Goal: Task Accomplishment & Management: Complete application form

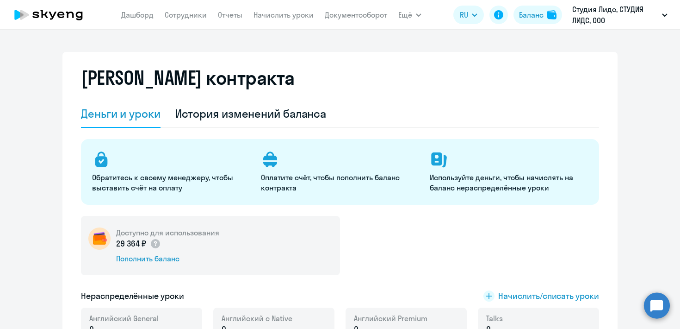
select select "english_adult_not_native_speaker"
click at [174, 18] on link "Сотрудники" at bounding box center [186, 14] width 42 height 9
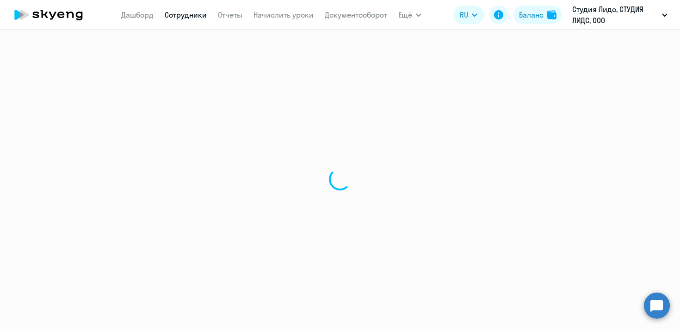
select select "30"
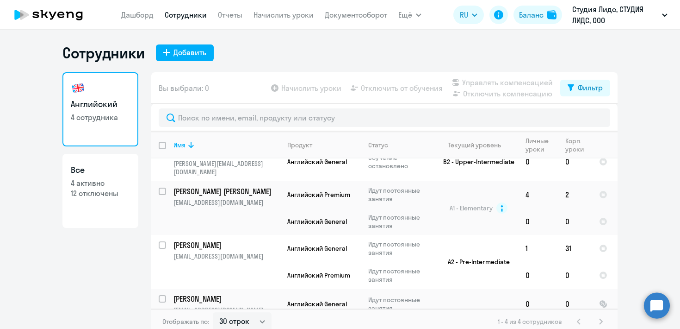
click at [188, 62] on div "Сотрудники Добавить" at bounding box center [339, 52] width 555 height 19
click at [188, 57] on div "Добавить" at bounding box center [190, 52] width 33 height 11
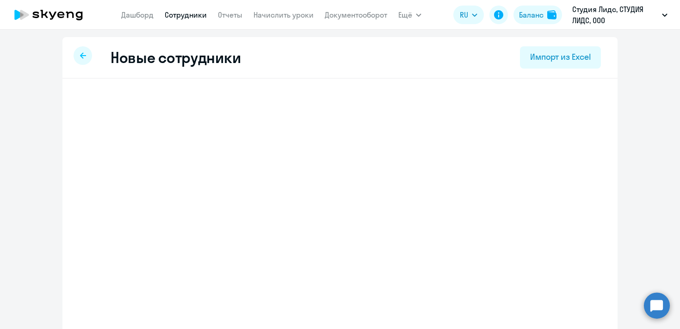
select select "english_adult_not_native_speaker"
select select "3"
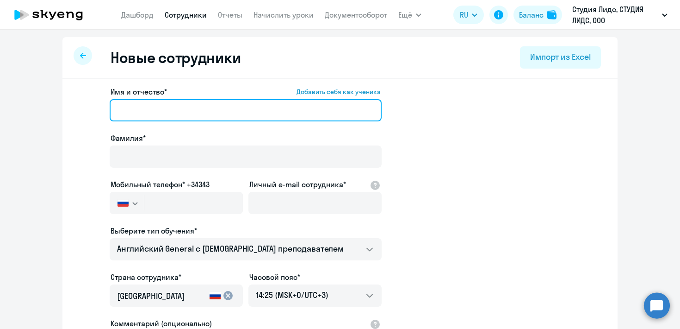
click at [163, 109] on input "Имя и отчество* Добавить себя как ученика" at bounding box center [246, 110] width 272 height 22
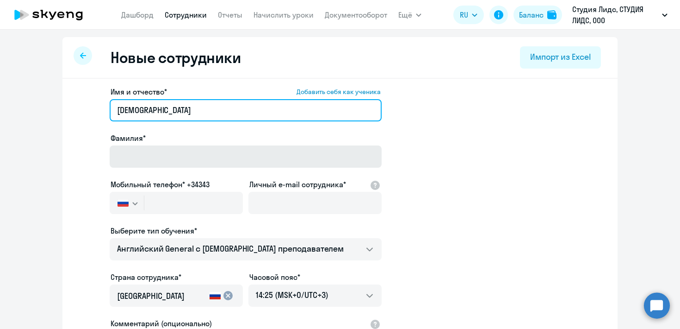
type input "[DEMOGRAPHIC_DATA]"
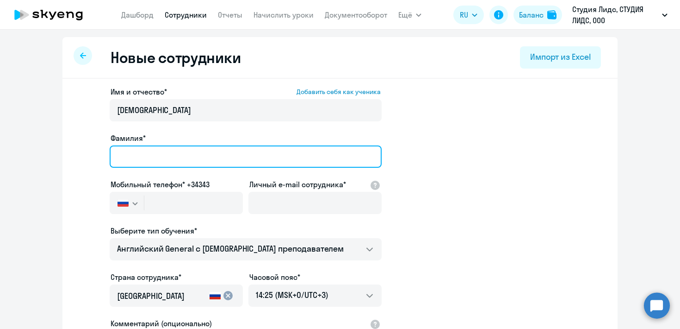
click at [175, 161] on input "Фамилия*" at bounding box center [246, 156] width 272 height 22
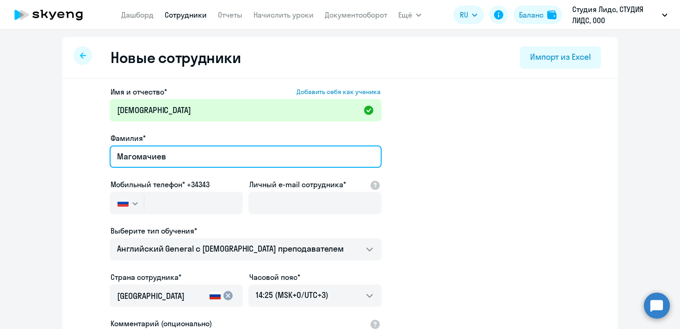
type input "Магомачиев"
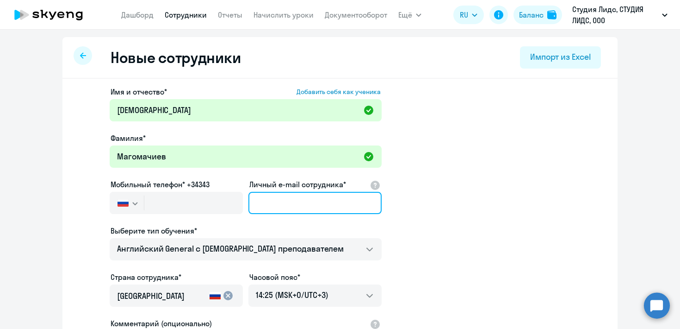
click at [262, 205] on input "Личный e-mail сотрудника*" at bounding box center [314, 203] width 133 height 22
paste input "[EMAIL_ADDRESS][DOMAIN_NAME]"
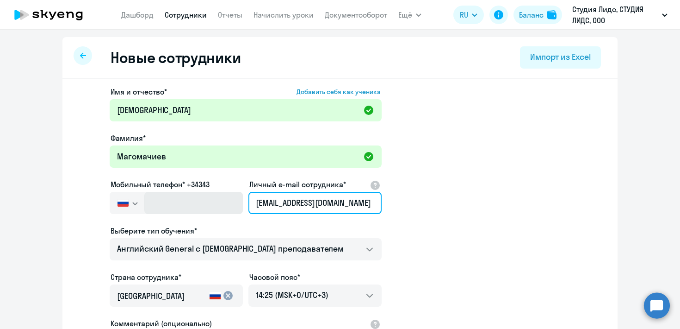
type input "[EMAIL_ADDRESS][DOMAIN_NAME]"
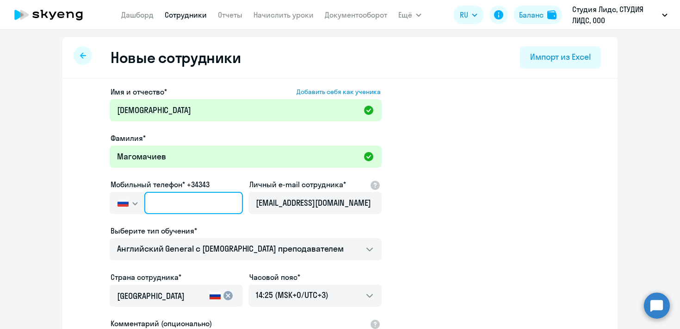
click at [195, 202] on input "text" at bounding box center [193, 203] width 99 height 22
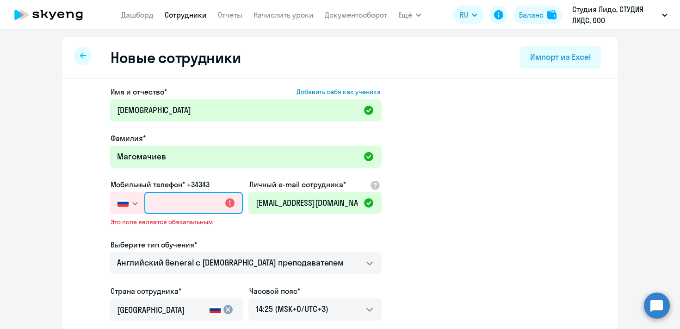
click at [176, 205] on input "text" at bounding box center [193, 203] width 99 height 22
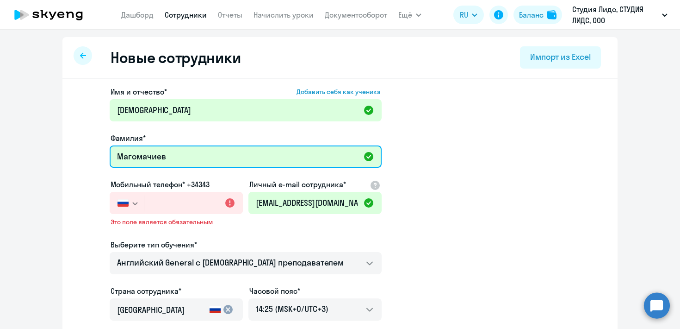
click at [216, 153] on input "Магомачиев" at bounding box center [246, 156] width 272 height 22
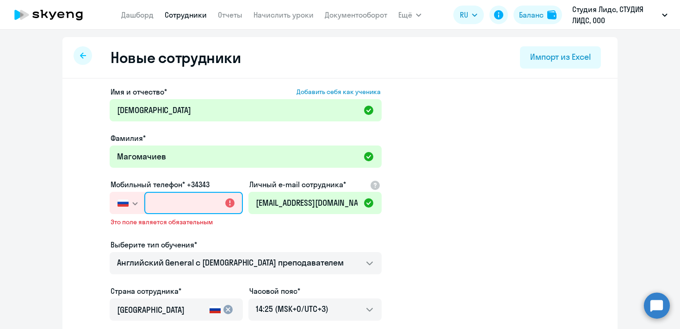
click at [191, 210] on input "text" at bounding box center [193, 203] width 99 height 22
click at [223, 200] on input "text" at bounding box center [193, 203] width 99 height 22
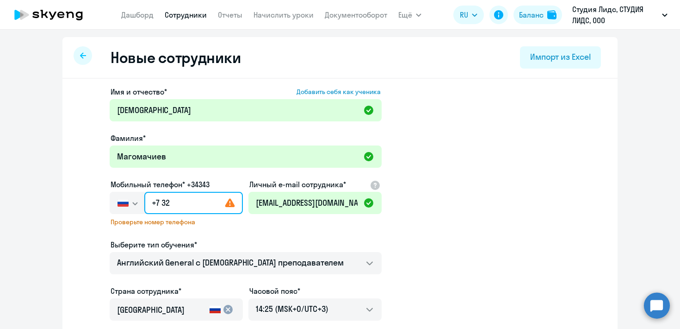
type input "+7 3"
paste input "544 250-0"
type input "[PHONE_NUMBER]"
drag, startPoint x: 203, startPoint y: 204, endPoint x: 159, endPoint y: 200, distance: 44.6
click at [159, 200] on input "[PHONE_NUMBER]" at bounding box center [193, 203] width 99 height 22
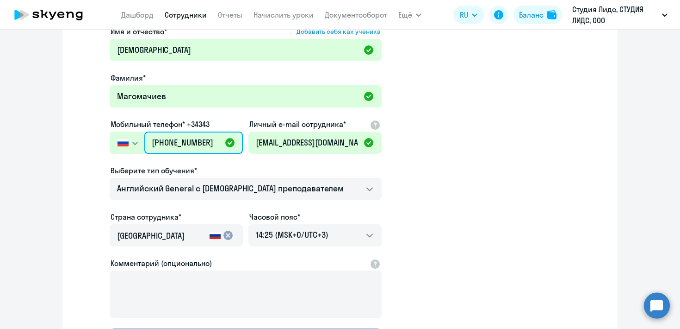
scroll to position [77, 0]
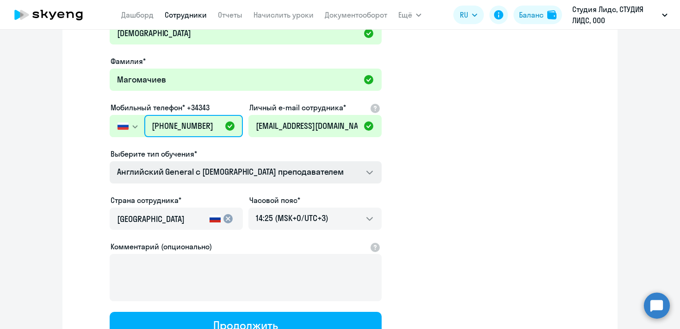
type input "[PHONE_NUMBER]"
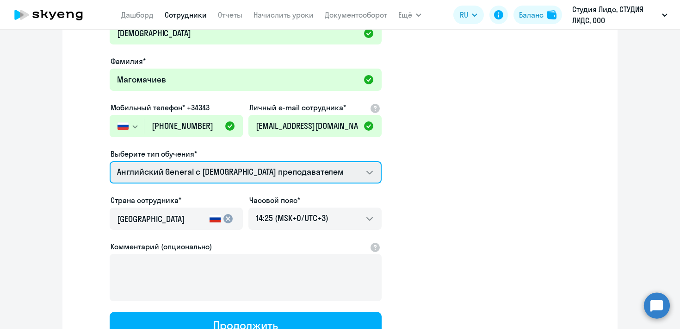
click at [285, 176] on select "Английский General с [DEMOGRAPHIC_DATA] преподавателем Английский General с [DE…" at bounding box center [246, 172] width 272 height 22
click at [110, 161] on select "Английский General с [DEMOGRAPHIC_DATA] преподавателем Английский General с [DE…" at bounding box center [246, 172] width 272 height 22
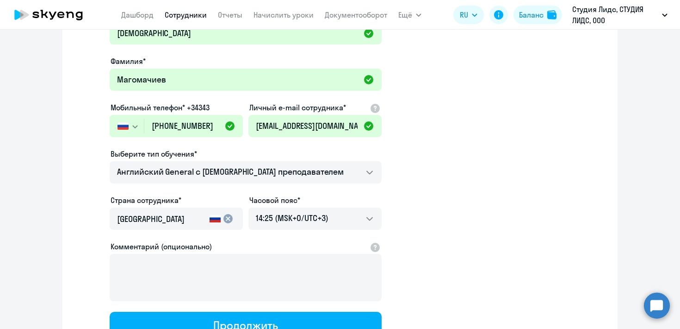
click at [484, 165] on app-new-student-form "Имя и отчество* Добавить себя как ученика [DEMOGRAPHIC_DATA][PERSON_NAME]* Маго…" at bounding box center [340, 174] width 526 height 330
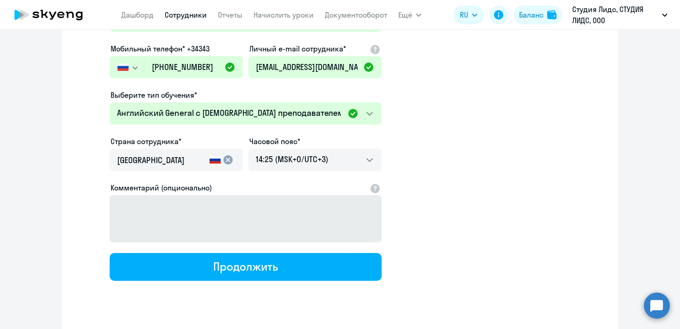
scroll to position [152, 0]
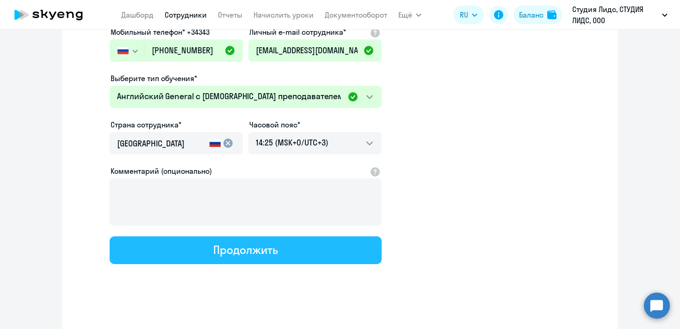
click at [298, 259] on button "Продолжить" at bounding box center [246, 250] width 272 height 28
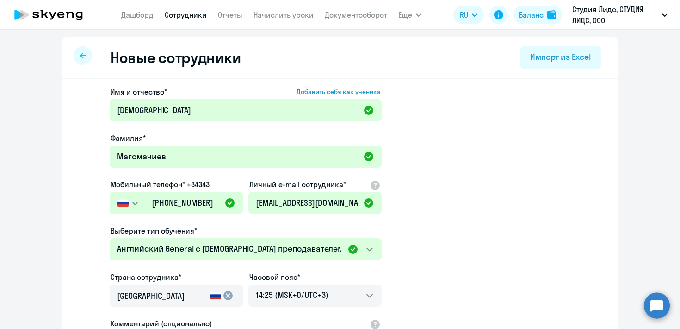
select select "english_adult_not_native_speaker"
select select "3"
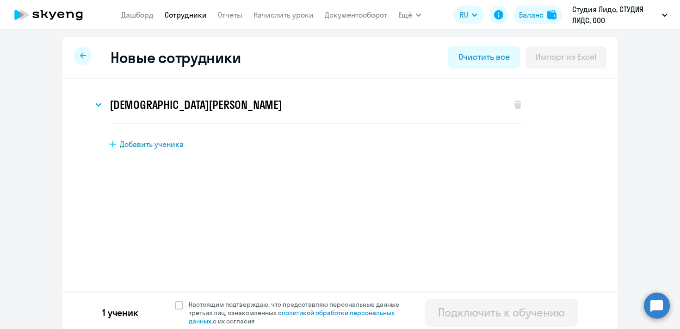
scroll to position [0, 0]
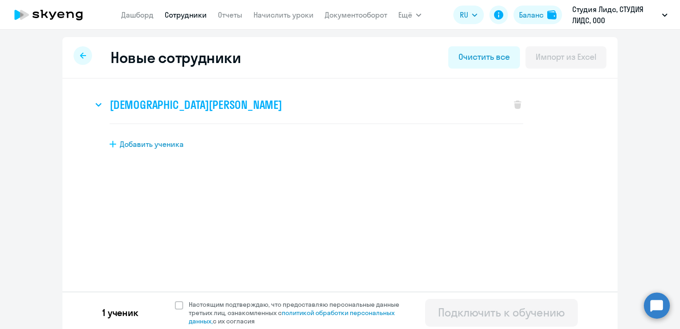
click at [112, 105] on h3 "[DEMOGRAPHIC_DATA][PERSON_NAME]" at bounding box center [196, 104] width 173 height 15
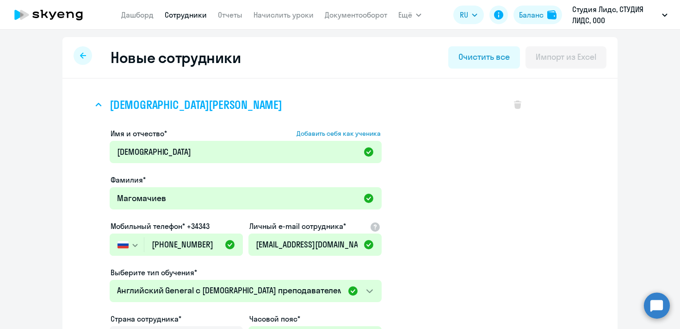
click at [112, 105] on h3 "[DEMOGRAPHIC_DATA][PERSON_NAME]" at bounding box center [196, 104] width 173 height 15
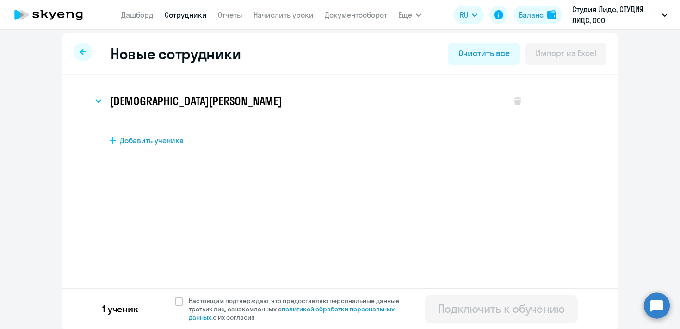
scroll to position [4, 0]
click at [177, 301] on span at bounding box center [179, 301] width 8 height 8
click at [175, 296] on input "Настоящим подтверждаю, что предоставляю персональные данные третьих лиц, ознако…" at bounding box center [174, 295] width 0 height 0
checkbox input "true"
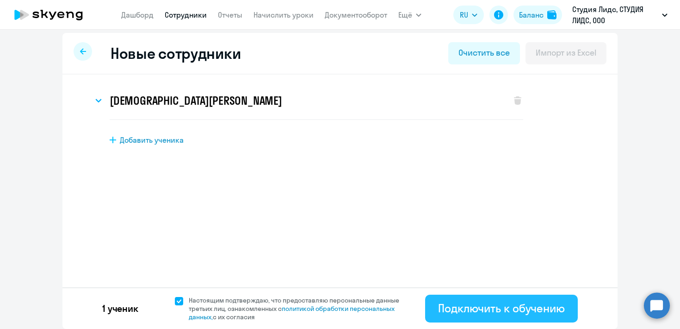
click at [479, 306] on div "Подключить к обучению" at bounding box center [501, 307] width 127 height 15
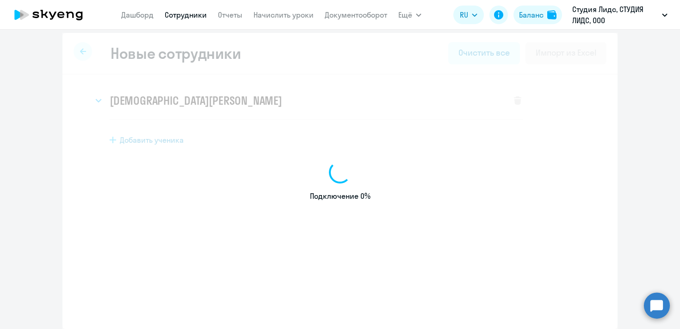
select select "english_adult_not_native_speaker"
select select "3"
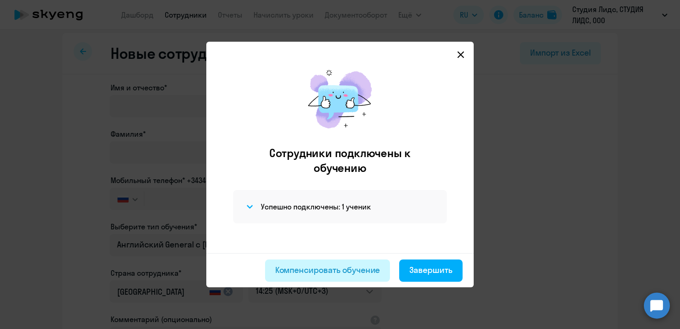
click at [363, 272] on div "Компенсировать обучение" at bounding box center [327, 270] width 105 height 12
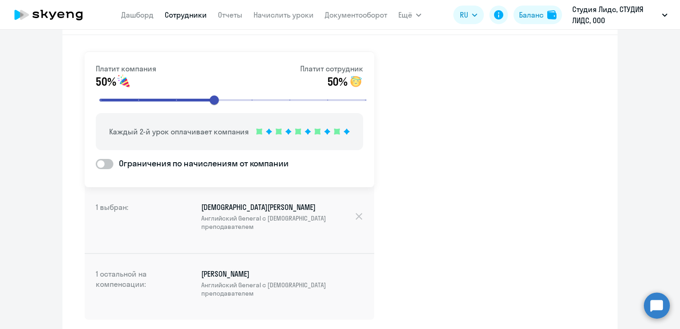
scroll to position [53, 0]
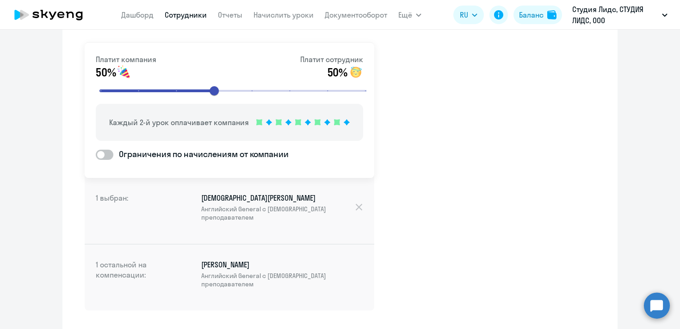
click at [230, 214] on span "Английский General с [DEMOGRAPHIC_DATA] преподавателем" at bounding box center [277, 213] width 153 height 17
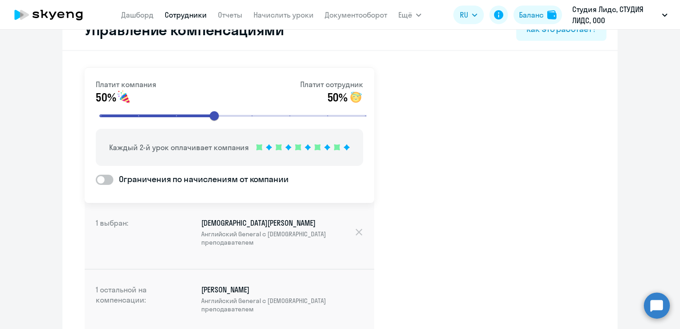
scroll to position [98, 0]
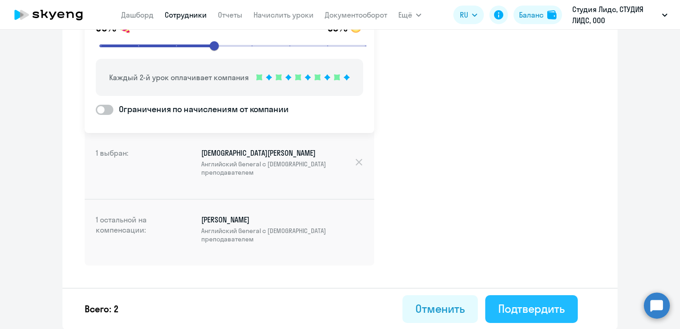
click at [534, 310] on div "Подтвердить" at bounding box center [531, 308] width 67 height 15
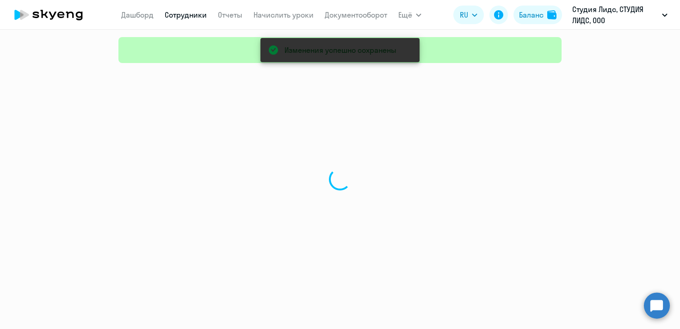
select select "30"
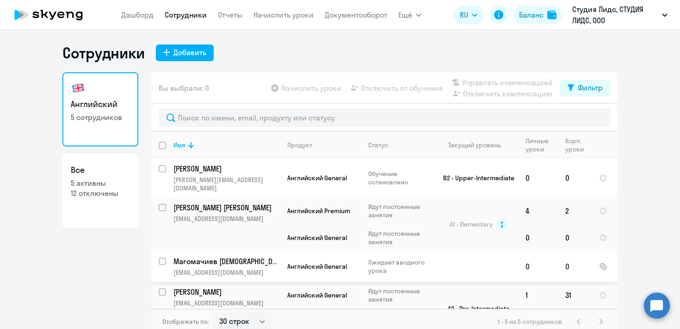
click at [241, 256] on p "Магомачиев [DEMOGRAPHIC_DATA]" at bounding box center [226, 261] width 105 height 10
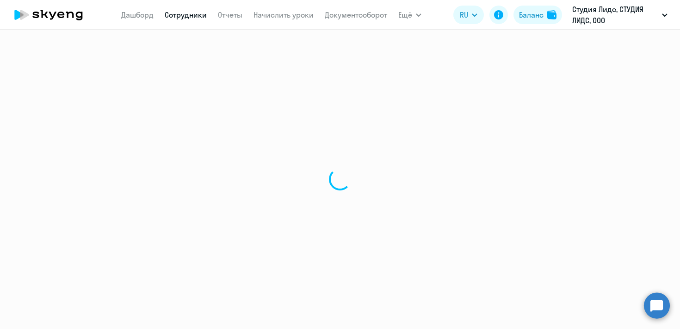
select select "english"
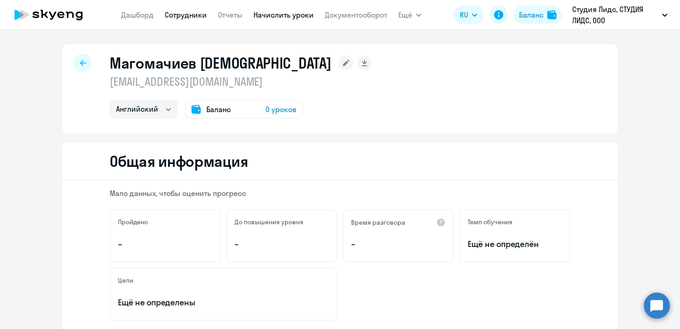
click at [267, 12] on link "Начислить уроки" at bounding box center [284, 14] width 60 height 9
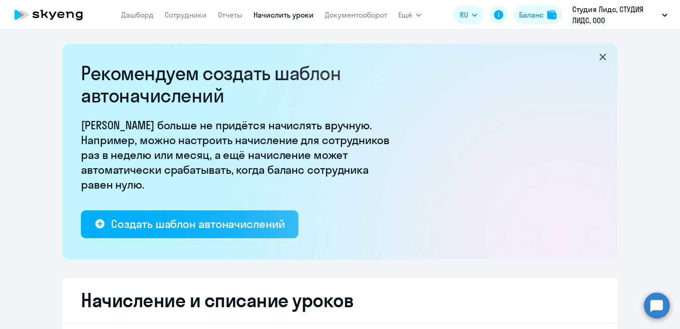
select select "10"
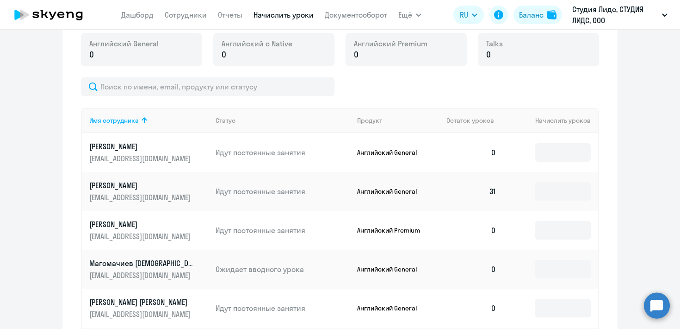
scroll to position [360, 0]
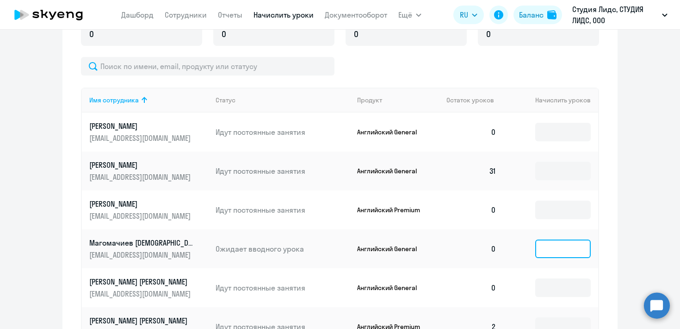
click at [562, 251] on input at bounding box center [563, 248] width 56 height 19
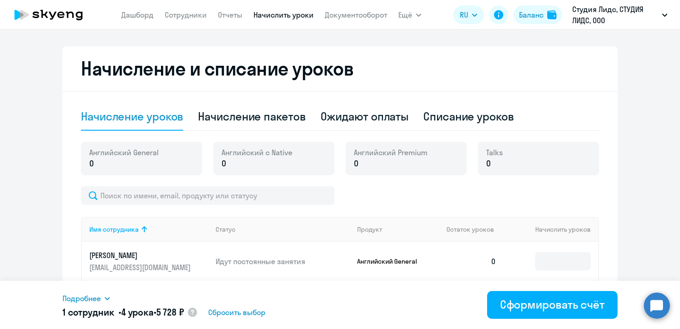
scroll to position [217, 0]
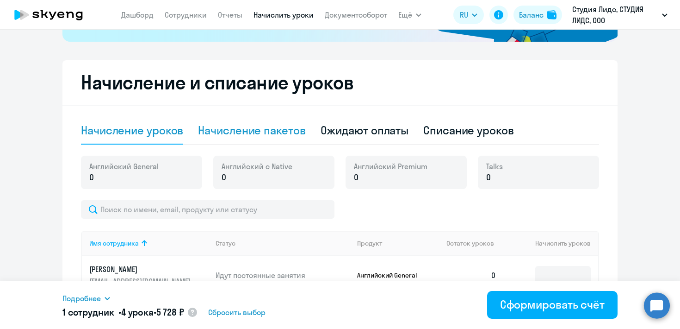
type input "4"
click at [235, 130] on div "Начисление пакетов" at bounding box center [251, 130] width 107 height 15
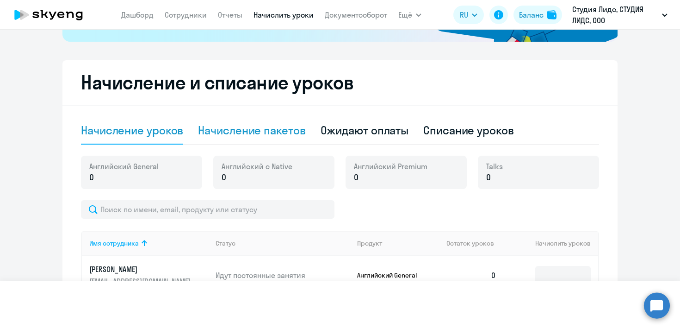
select select "10"
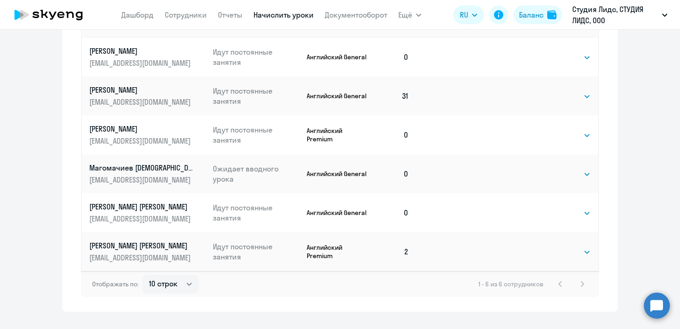
scroll to position [493, 0]
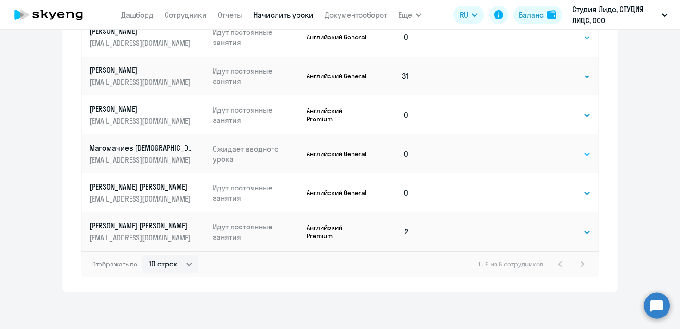
click at [574, 156] on select "Выбрать 4 8 16 32 64 96 128" at bounding box center [572, 154] width 38 height 11
select select "4"
click at [553, 149] on select "Выбрать 4 8 16 32 64 96 128" at bounding box center [572, 154] width 38 height 11
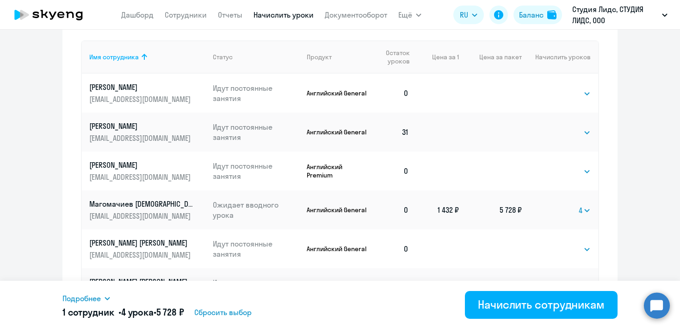
scroll to position [476, 0]
